Goal: Communication & Community: Answer question/provide support

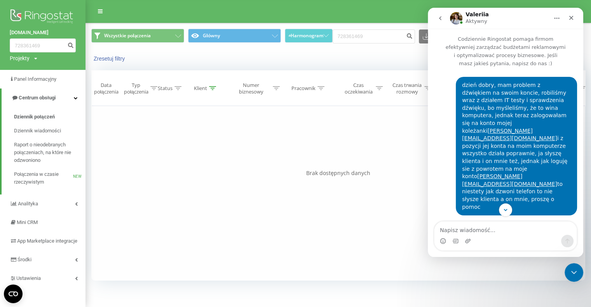
scroll to position [690, 0]
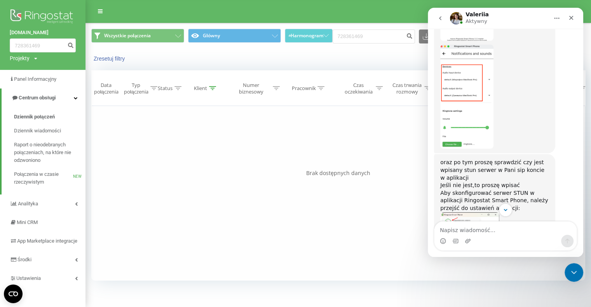
click at [462, 213] on img "Valeriia mówi…" at bounding box center [469, 265] width 59 height 104
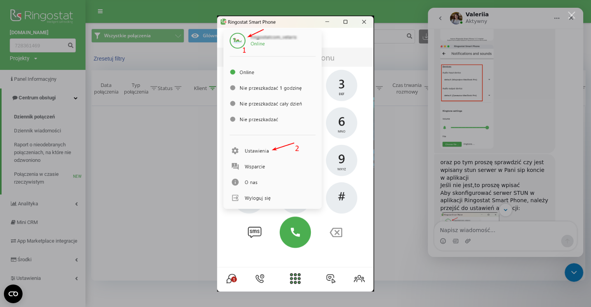
click at [488, 164] on div "Komunikator Intercom" at bounding box center [295, 153] width 591 height 307
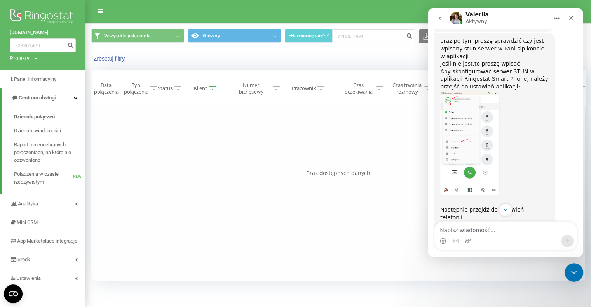
scroll to position [879, 0]
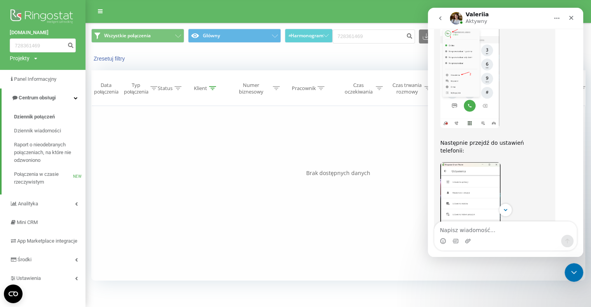
click at [476, 167] on img "Valeriia mówi…" at bounding box center [470, 214] width 60 height 104
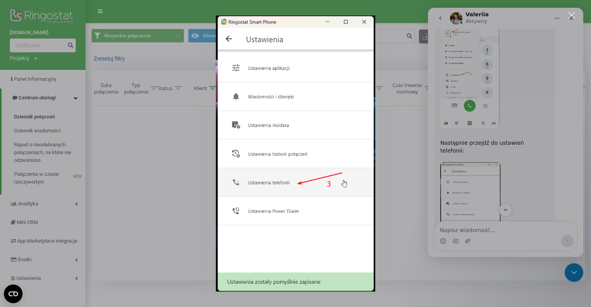
click at [488, 165] on div "Komunikator Intercom" at bounding box center [295, 153] width 591 height 307
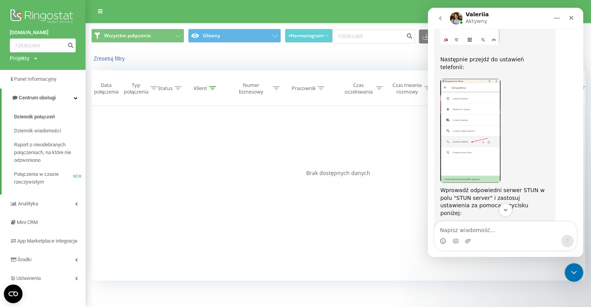
scroll to position [1040, 0]
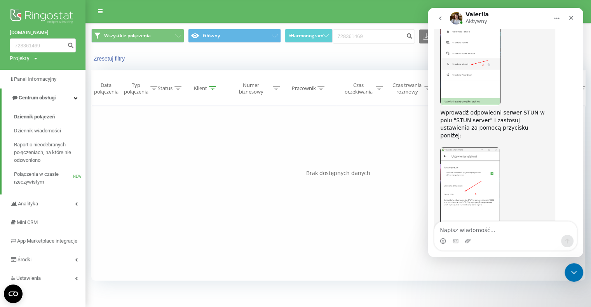
drag, startPoint x: 549, startPoint y: 190, endPoint x: 492, endPoint y: 194, distance: 57.3
click at [492, 194] on div "oraz po tym proszę sprawdzić czy jest wpisany stun serwer w Pani sip koncie w a…" at bounding box center [494, 44] width 121 height 478
copy div "[DOMAIN_NAME]:3479"
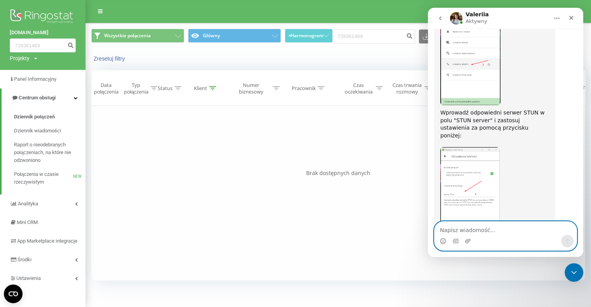
click at [499, 227] on textarea "Napisz wiadomość..." at bounding box center [505, 228] width 142 height 13
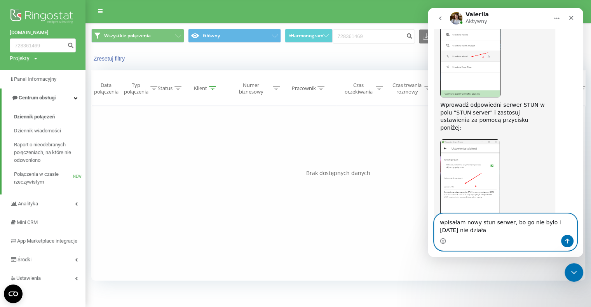
type textarea "wpisałam nowy stun serwer, bo go nie było i [DATE] nie działa"
click at [563, 240] on button "Wyślij wiadomość…" at bounding box center [567, 241] width 12 height 12
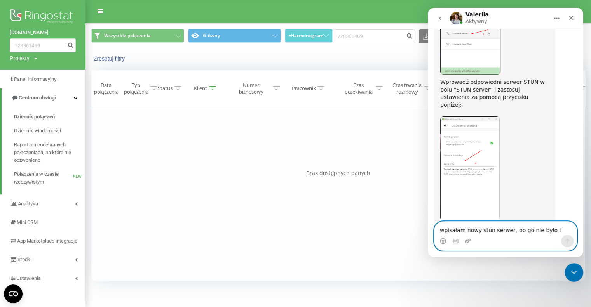
scroll to position [1071, 0]
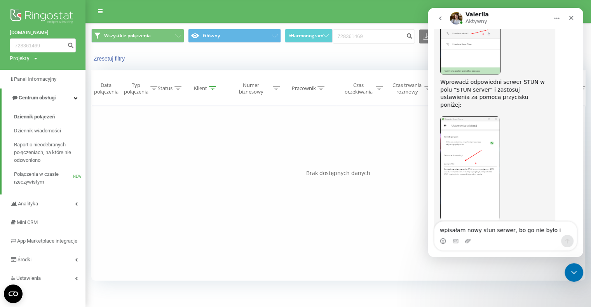
drag, startPoint x: 113, startPoint y: 274, endPoint x: 121, endPoint y: 281, distance: 11.0
click at [121, 292] on div "[DOMAIN_NAME] 728361469 Projekty [DOMAIN_NAME] Panel Informacyjny Centrum obsłu…" at bounding box center [295, 153] width 591 height 307
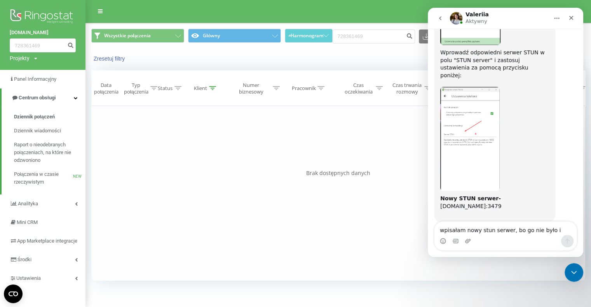
scroll to position [1101, 0]
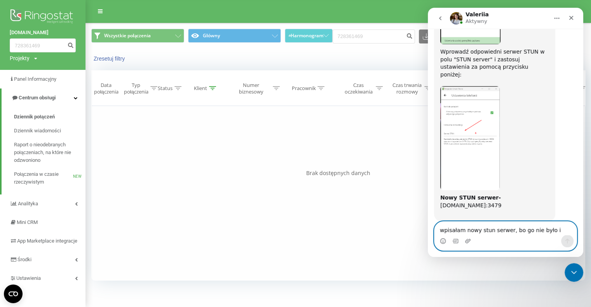
click at [512, 231] on textarea "wpisałam nowy stun serwer, bo go nie było i [DATE] nie działa" at bounding box center [505, 228] width 142 height 13
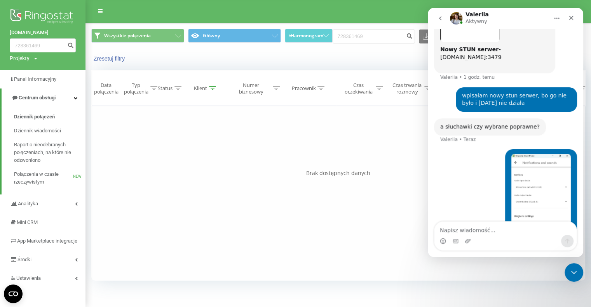
scroll to position [1252, 0]
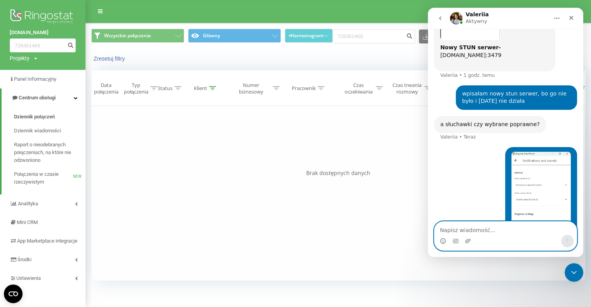
click at [485, 229] on textarea "Napisz wiadomość..." at bounding box center [505, 228] width 142 height 13
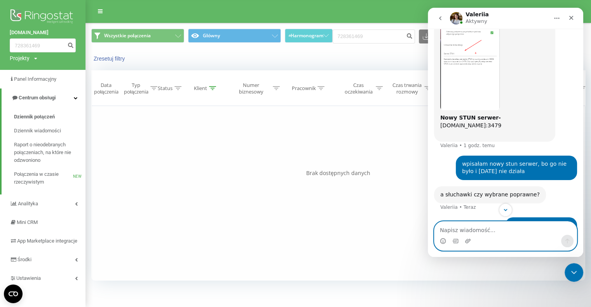
scroll to position [1219, 0]
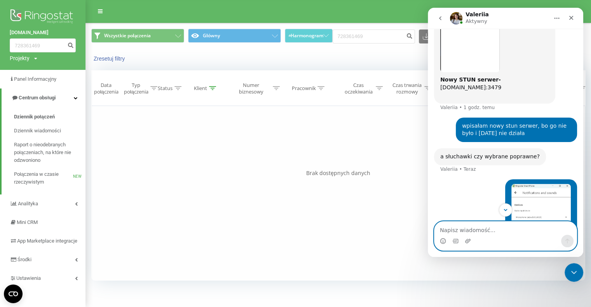
click at [480, 223] on textarea "Napisz wiadomość..." at bounding box center [505, 228] width 142 height 13
type textarea "tak"
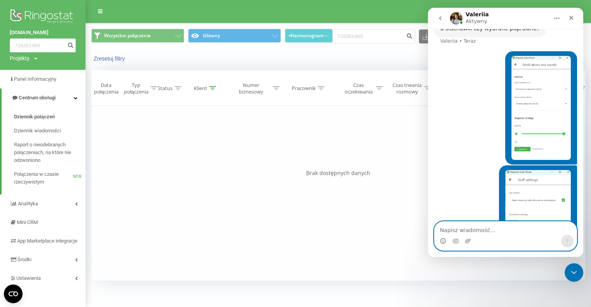
scroll to position [1354, 0]
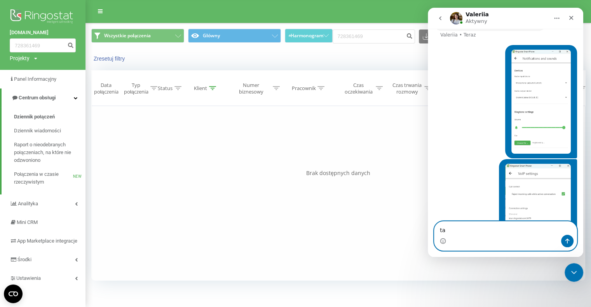
type textarea "t"
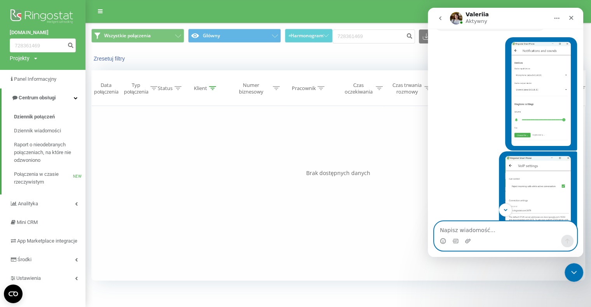
scroll to position [1377, 0]
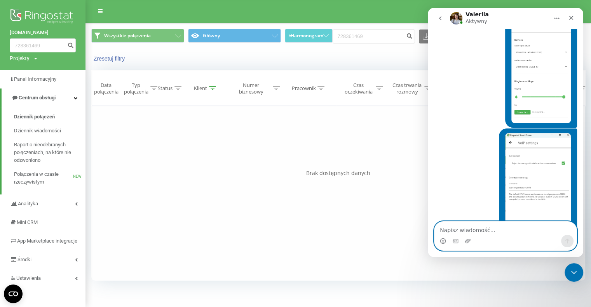
click at [498, 235] on textarea "Napisz wiadomość..." at bounding box center [505, 228] width 142 height 13
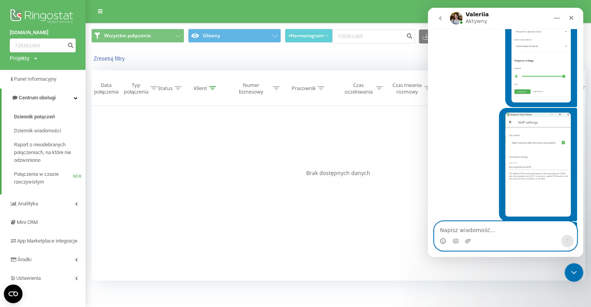
scroll to position [1377, 0]
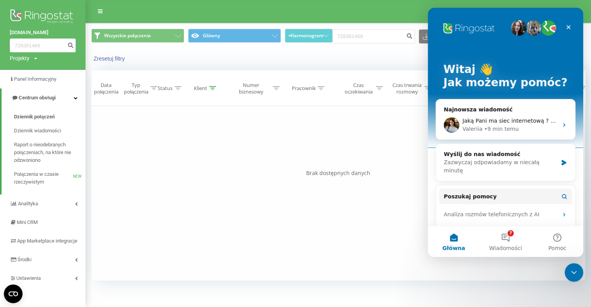
click at [195, 291] on div "[DOMAIN_NAME] 728361469 Projekty [DOMAIN_NAME] Panel Informacyjny Centrum obsłu…" at bounding box center [295, 153] width 591 height 307
click at [520, 119] on span "Jaką Pani ma siec internetową ? Play, toya?" at bounding box center [521, 121] width 118 height 6
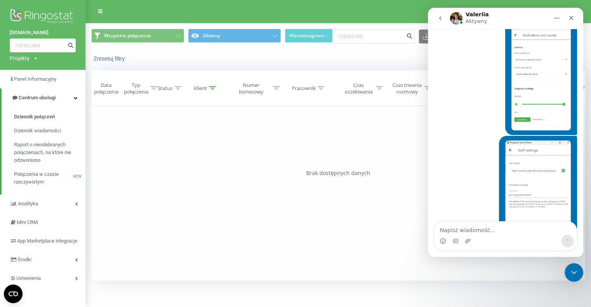
scroll to position [1369, 0]
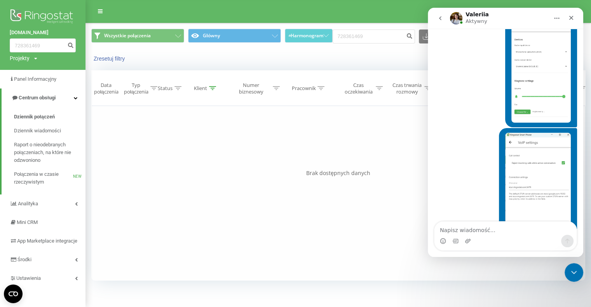
click at [474, 230] on textarea "Napisz wiadomość..." at bounding box center [505, 228] width 142 height 13
type textarea "orange"
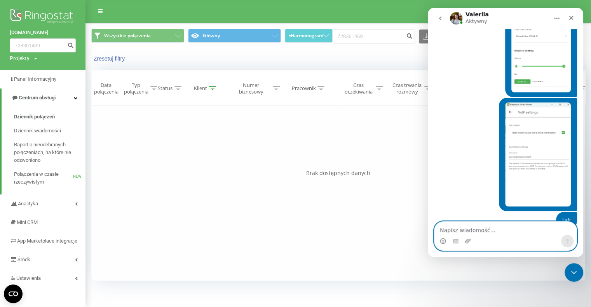
scroll to position [1416, 0]
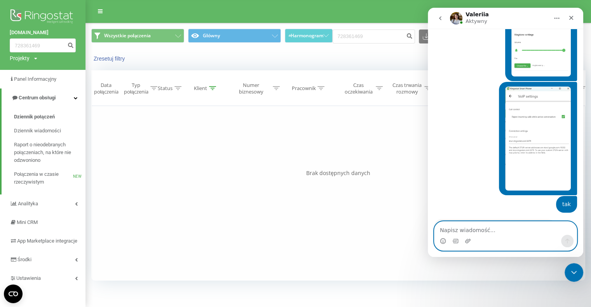
click at [491, 227] on textarea "Napisz wiadomość..." at bounding box center [505, 228] width 142 height 13
type textarea "tak"
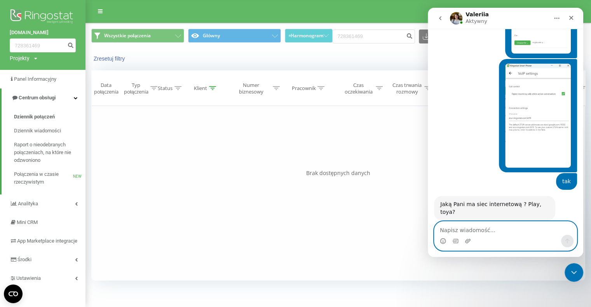
click at [489, 233] on textarea "Napisz wiadomość..." at bounding box center [505, 228] width 142 height 13
click at [487, 231] on textarea "Napisz wiadomość..." at bounding box center [505, 228] width 142 height 13
paste textarea "u"
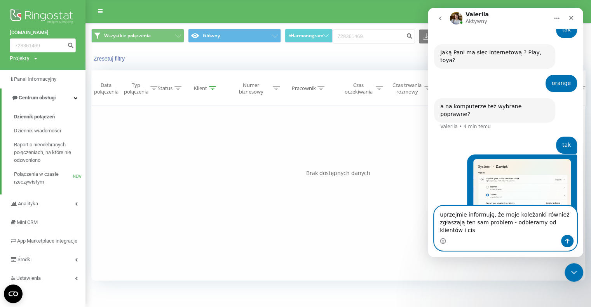
scroll to position [1598, 0]
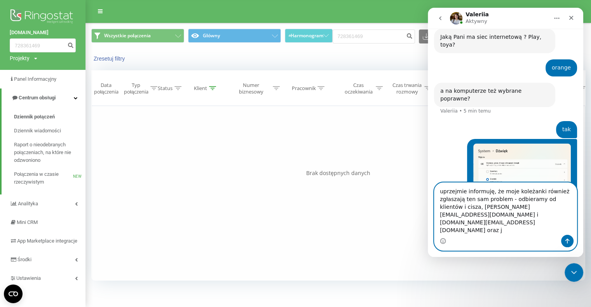
type textarea "uprzejmie informuję, że moje koleżanki również zgłaszają ten sam problem - odbi…"
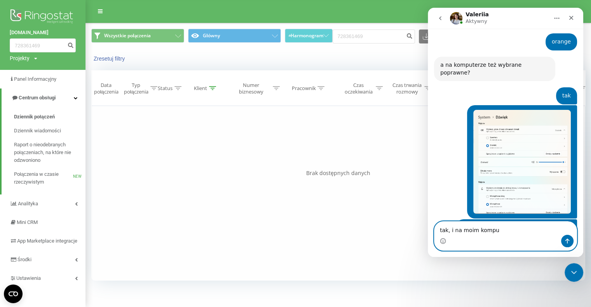
scroll to position [1662, 0]
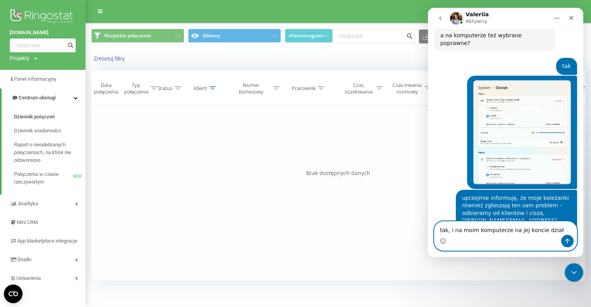
type textarea "tak, i na moim komputerze na jej koncie działa"
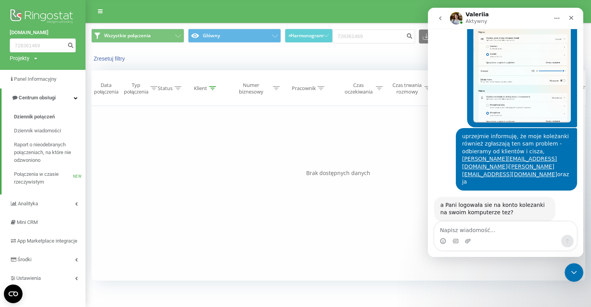
scroll to position [1693, 0]
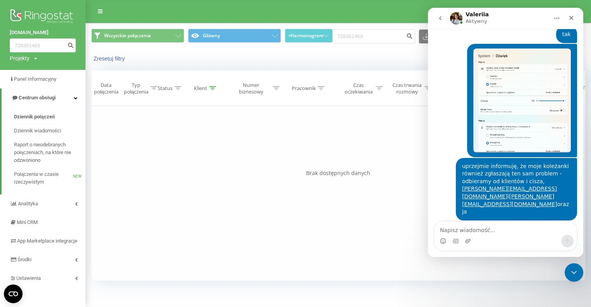
click at [326, 281] on div "[DOMAIN_NAME] 728361469 Projekty [DOMAIN_NAME] Panel Informacyjny Centrum obsłu…" at bounding box center [295, 153] width 591 height 307
click at [506, 298] on div "[DOMAIN_NAME] 728361469 Projekty [DOMAIN_NAME] Panel Informacyjny Centrum obsłu…" at bounding box center [295, 153] width 591 height 307
click at [376, 237] on div "Filtruj według warunków Jest równe Wprowadź wartość Anuluj OK Filtruj według wa…" at bounding box center [338, 193] width 494 height 175
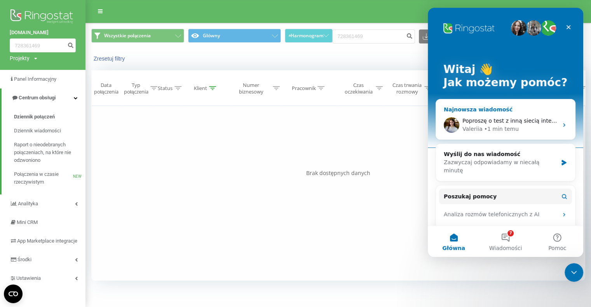
click at [502, 121] on span "Poproszę o test z inną siecią internetową, np przez udostępnienie hotspot z tel…" at bounding box center [577, 121] width 230 height 6
click at [517, 129] on div "[PERSON_NAME] • 36 min temu" at bounding box center [510, 129] width 96 height 8
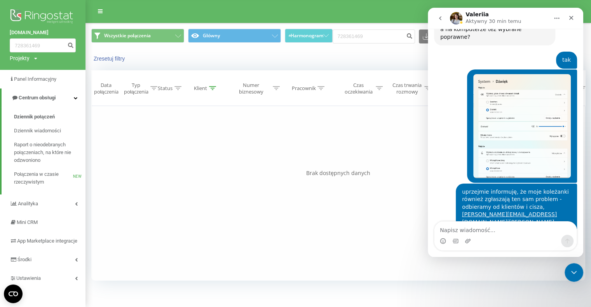
scroll to position [1693, 0]
